Goal: Information Seeking & Learning: Learn about a topic

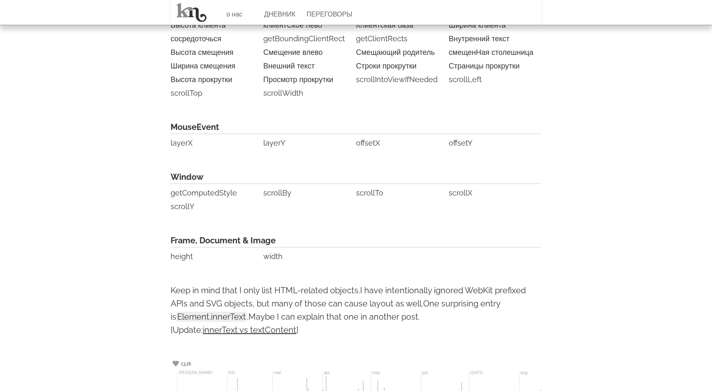
scroll to position [2025, 0]
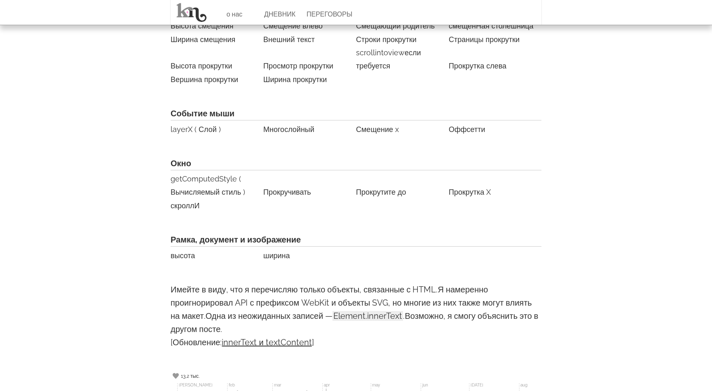
click at [445, 233] on span "Рамка, документ и изображение" at bounding box center [356, 240] width 371 height 14
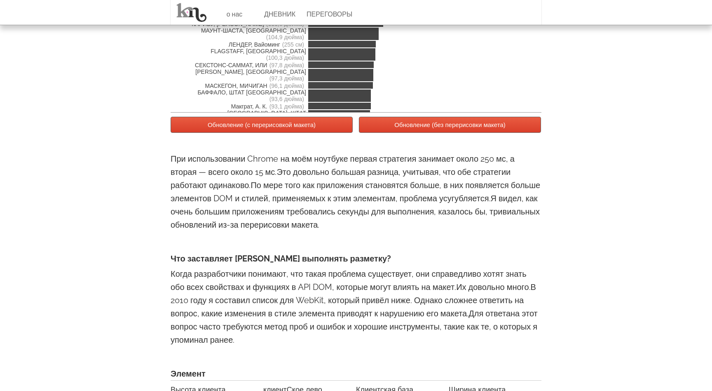
scroll to position [1611, 0]
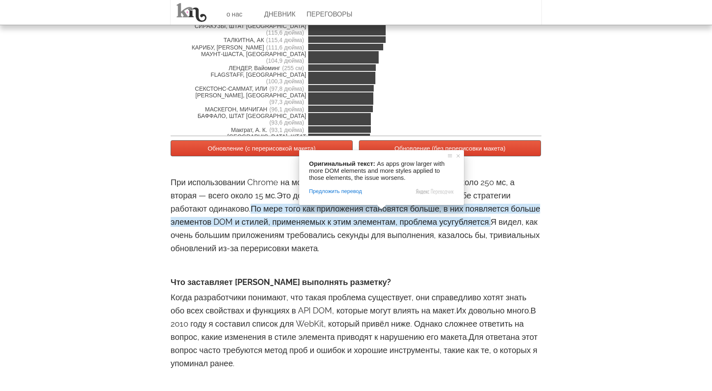
click at [278, 171] on div "Обновление (с перерисовкой макета) Обновление (без перерисовки макета)" at bounding box center [356, 155] width 371 height 38
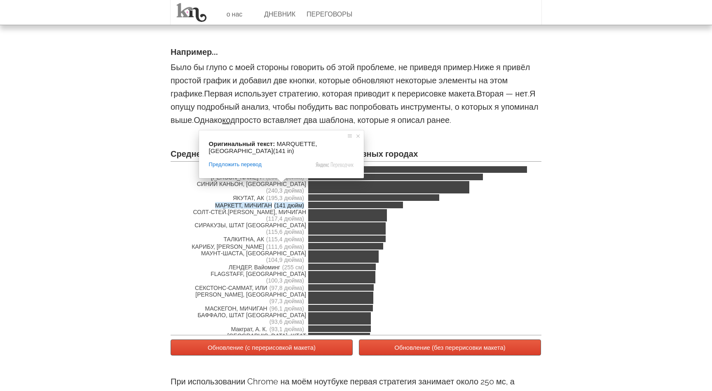
scroll to position [1478, 0]
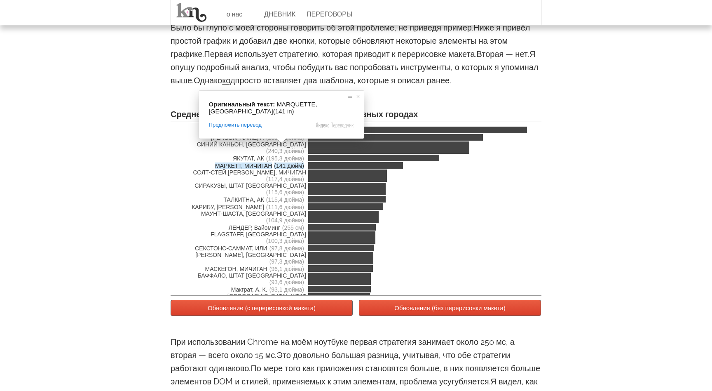
click at [285, 311] on ya-tr-span "Обновление (с перерисовкой макета)" at bounding box center [262, 307] width 108 height 7
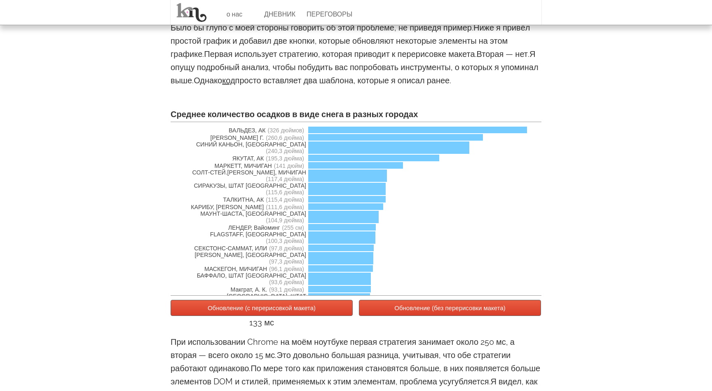
click at [287, 311] on ya-tr-span "Обновление (с перерисовкой макета)" at bounding box center [262, 307] width 108 height 7
click at [382, 316] on button "Обновление (без перерисовки макета)" at bounding box center [450, 308] width 182 height 16
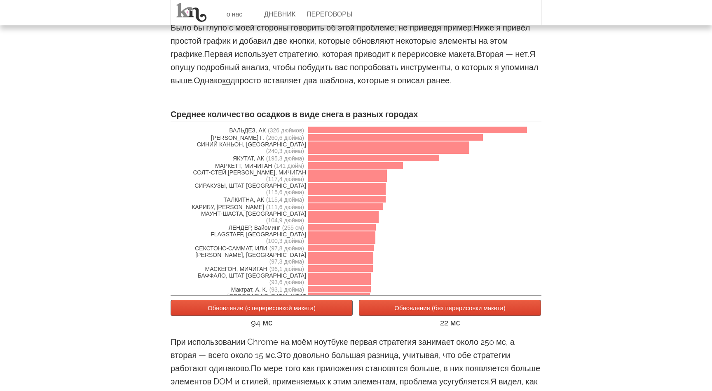
click at [380, 316] on button "Обновление (без перерисовки макета)" at bounding box center [450, 308] width 182 height 16
click at [379, 316] on button "Обновление (без перерисовки макета)" at bounding box center [450, 308] width 182 height 16
click at [378, 316] on button "Обновление (без перерисовки макета)" at bounding box center [450, 308] width 182 height 16
click at [312, 316] on button "Обновление (с перерисовкой макета)" at bounding box center [262, 308] width 182 height 16
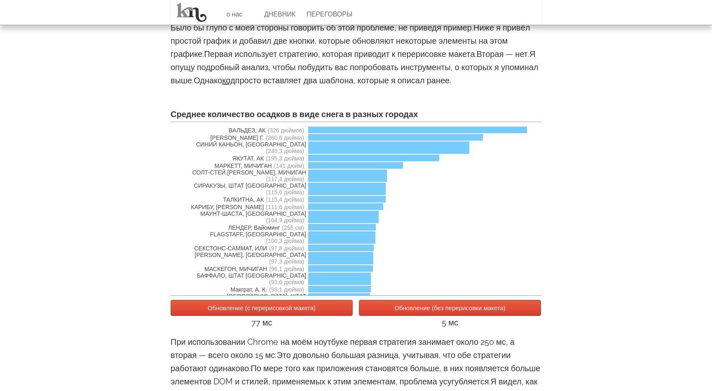
click at [312, 316] on button "Обновление (с перерисовкой макета)" at bounding box center [262, 308] width 182 height 16
click at [386, 316] on button "Обновление (без перерисовки макета)" at bounding box center [450, 308] width 182 height 16
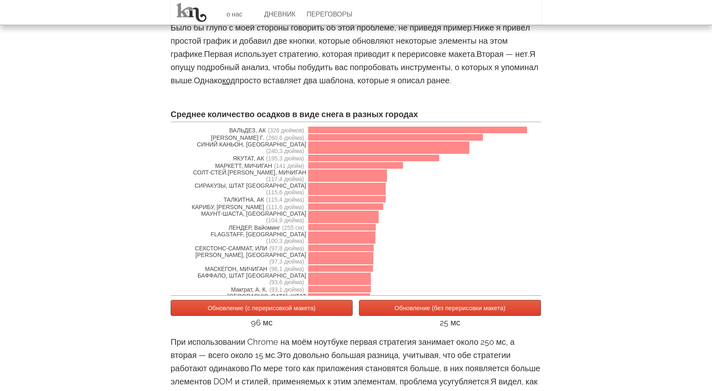
click at [313, 311] on ya-tr-span "Обновление (с перерисовкой макета)" at bounding box center [262, 307] width 108 height 7
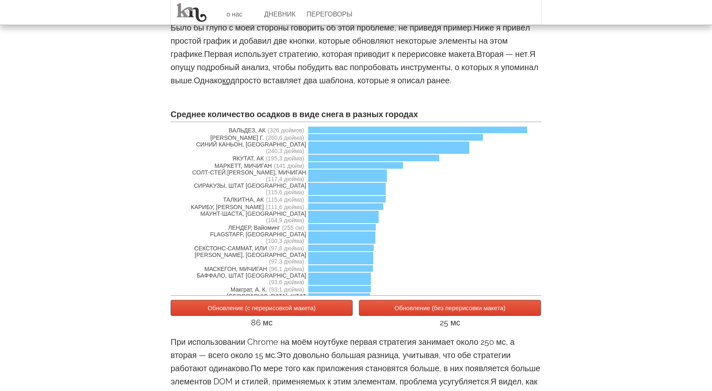
click at [384, 316] on button "Обновление (без перерисовки макета)" at bounding box center [450, 308] width 182 height 16
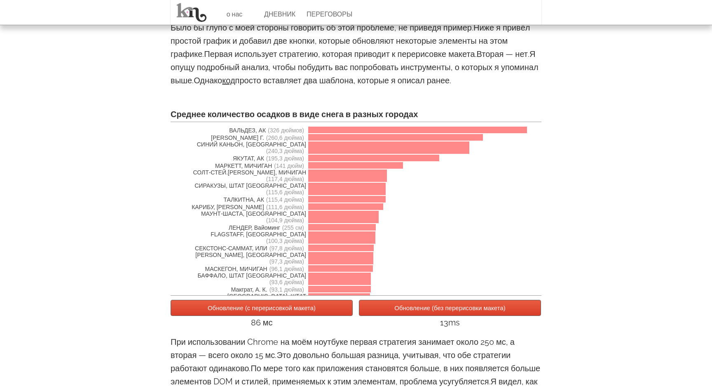
click at [317, 316] on button "Обновление (с перерисовкой макета)" at bounding box center [262, 308] width 182 height 16
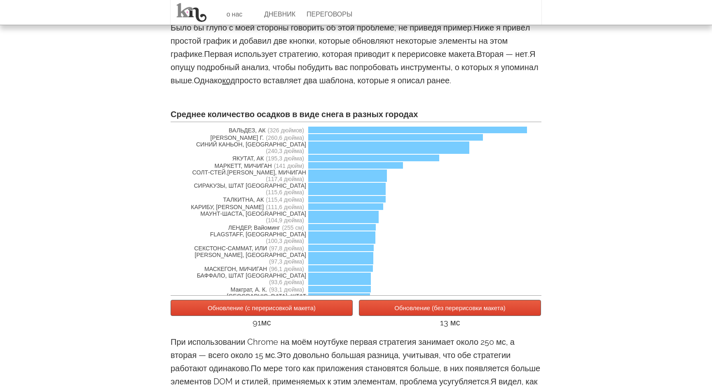
click at [380, 314] on div "Обновление (с перерисовкой макета) Обновление (без перерисовки макета) 91мс 13 …" at bounding box center [356, 315] width 371 height 38
click at [401, 311] on ya-tr-span "Обновление (без перерисовки макета)" at bounding box center [449, 307] width 111 height 7
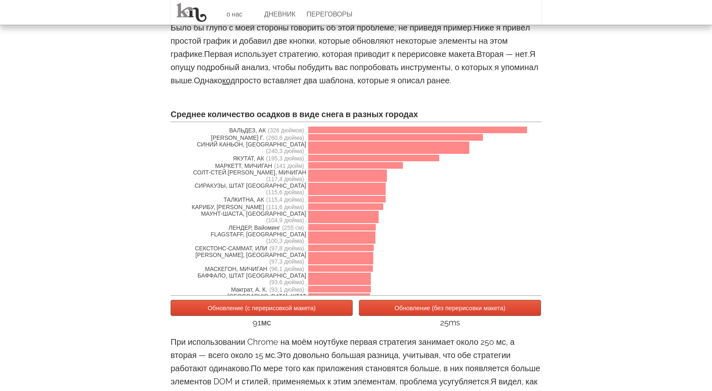
click at [335, 316] on button "Обновление (с перерисовкой макета)" at bounding box center [262, 308] width 182 height 16
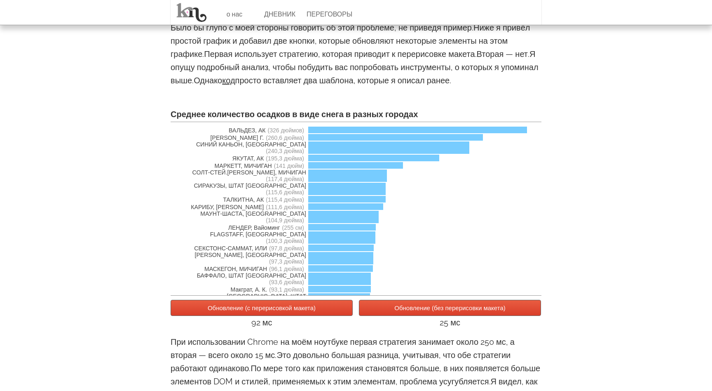
click at [520, 122] on div "Среднее количество осадков в виде снега в разных городах" at bounding box center [356, 115] width 371 height 14
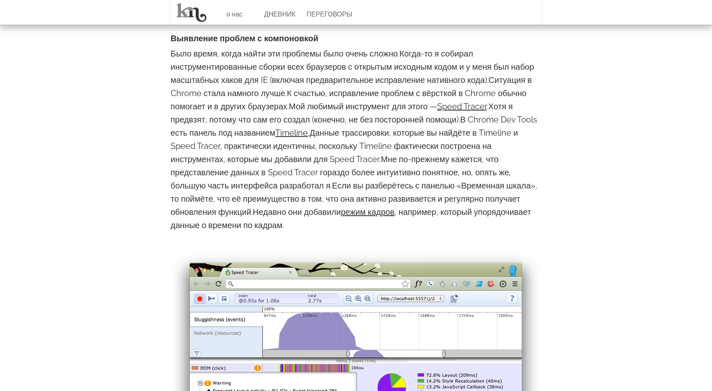
scroll to position [928, 0]
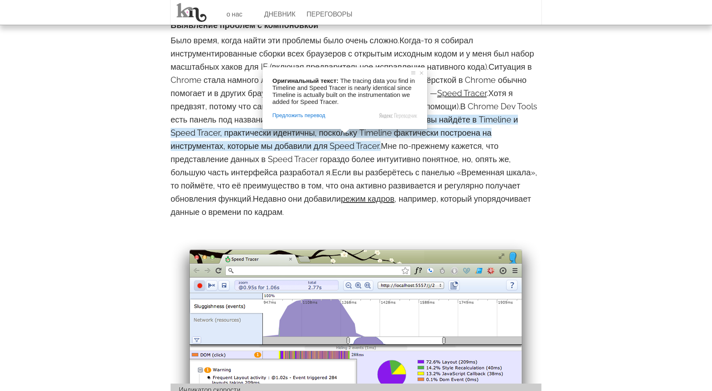
click at [121, 176] on body "о нас ДНЕВНИК ПЕРЕГОВОРЫ On Layout & Web Performance [PERSON_NAME][DATE] keyboa…" at bounding box center [356, 339] width 712 height 2534
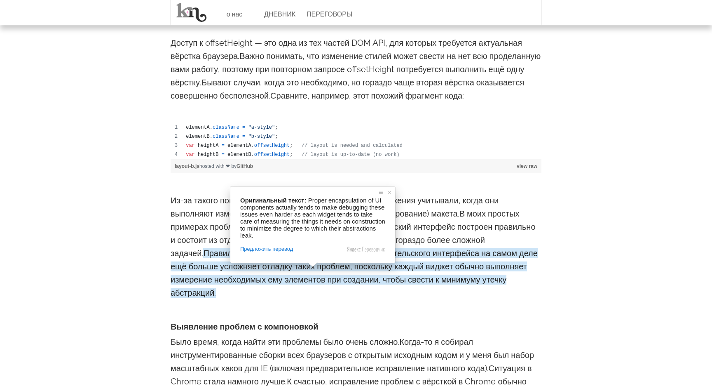
scroll to position [654, 0]
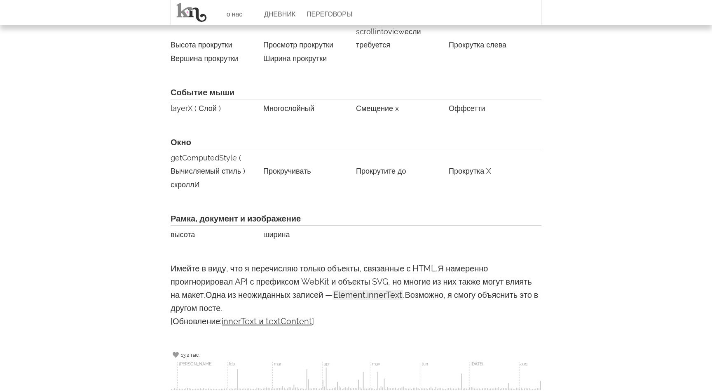
scroll to position [2196, 0]
